Goal: Information Seeking & Learning: Learn about a topic

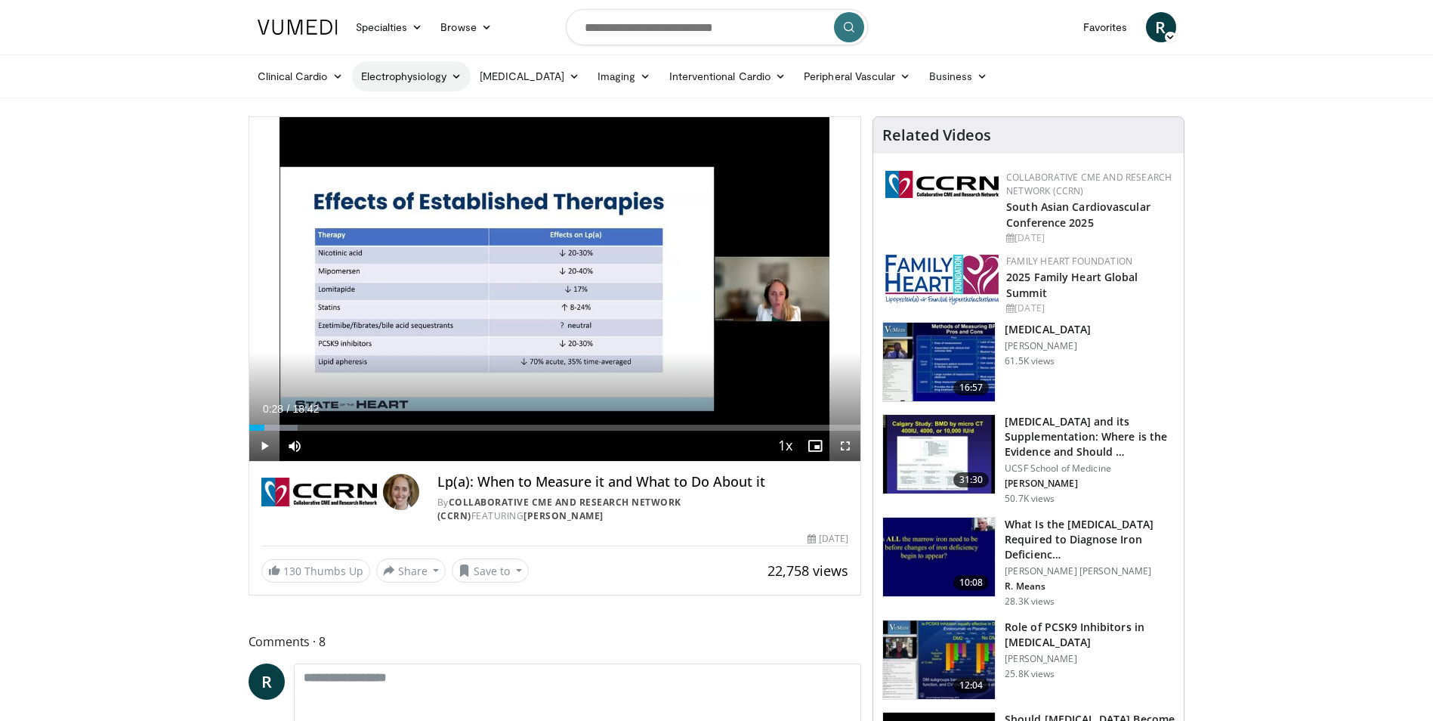
click at [413, 78] on link "Electrophysiology" at bounding box center [411, 76] width 119 height 30
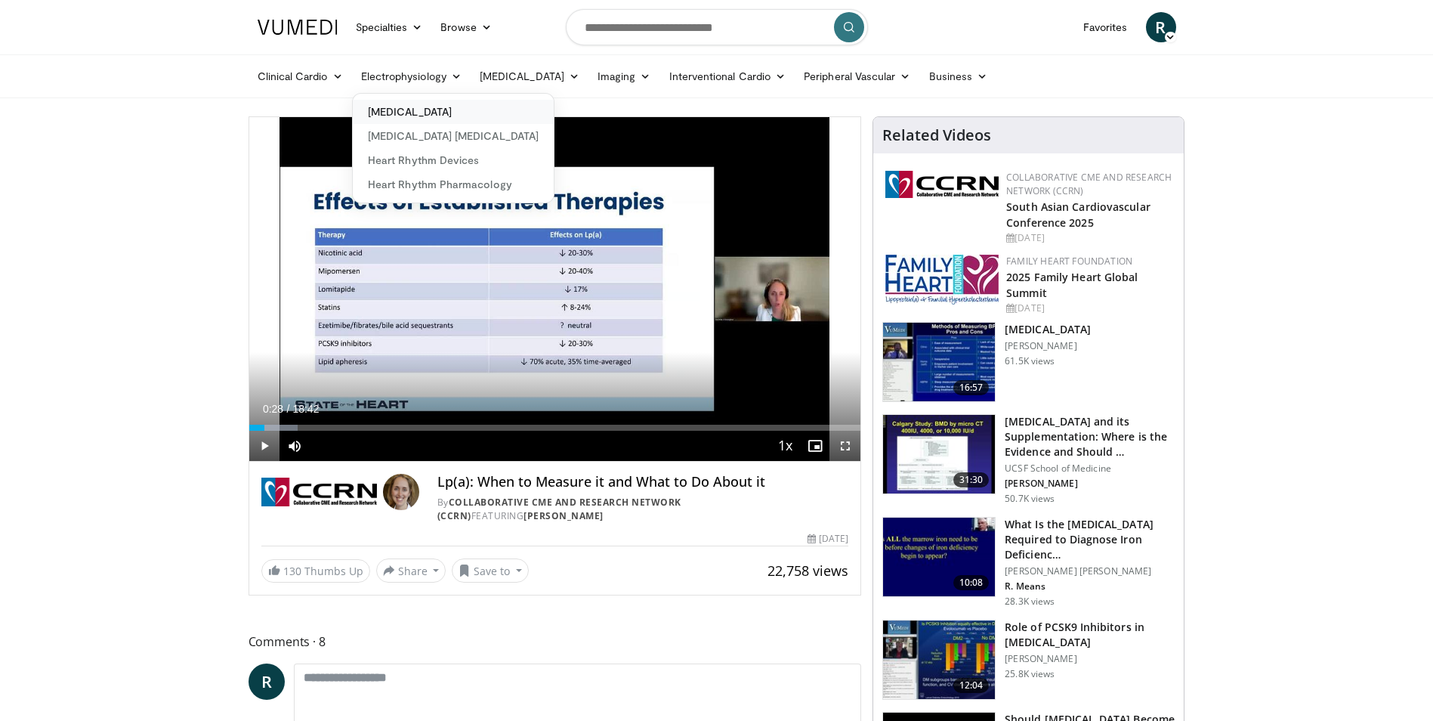
click at [413, 104] on link "[MEDICAL_DATA]" at bounding box center [453, 112] width 201 height 24
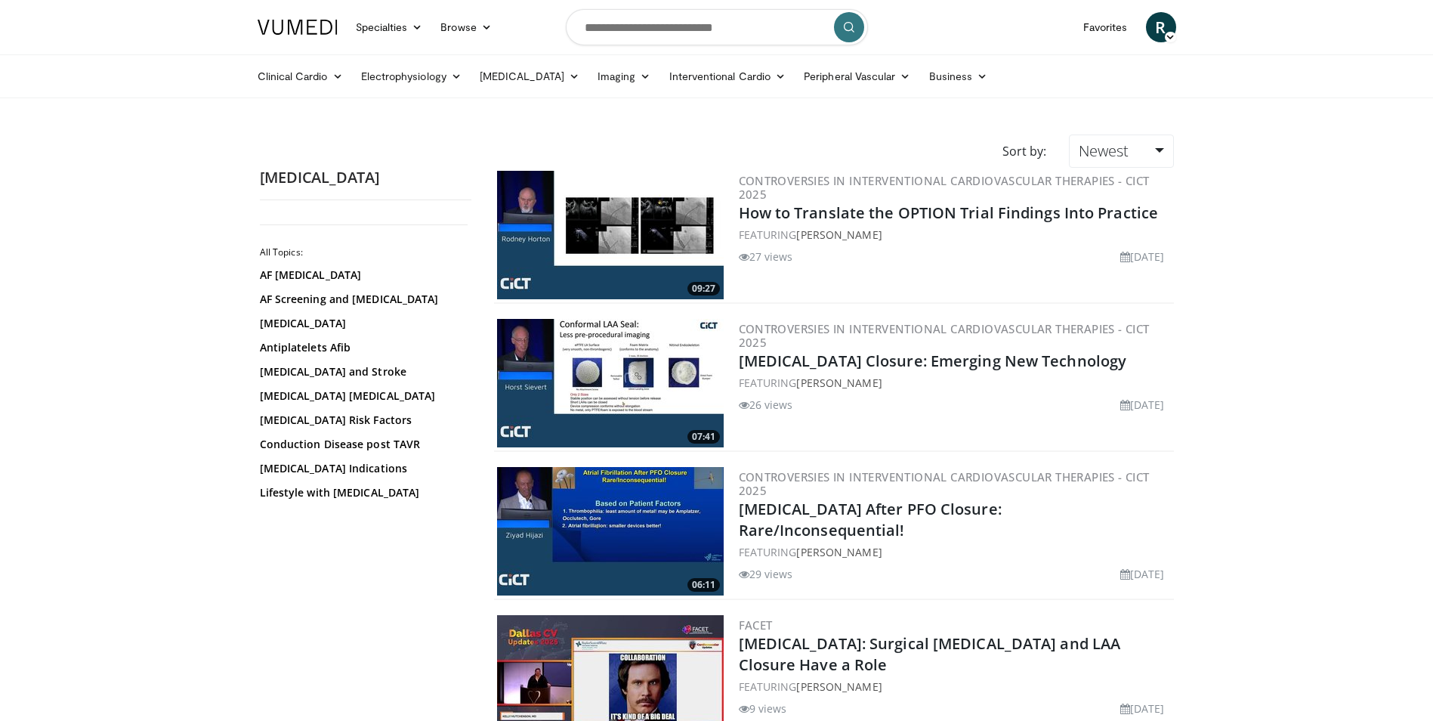
click at [641, 516] on img at bounding box center [610, 531] width 227 height 128
